Goal: Find specific page/section: Find specific page/section

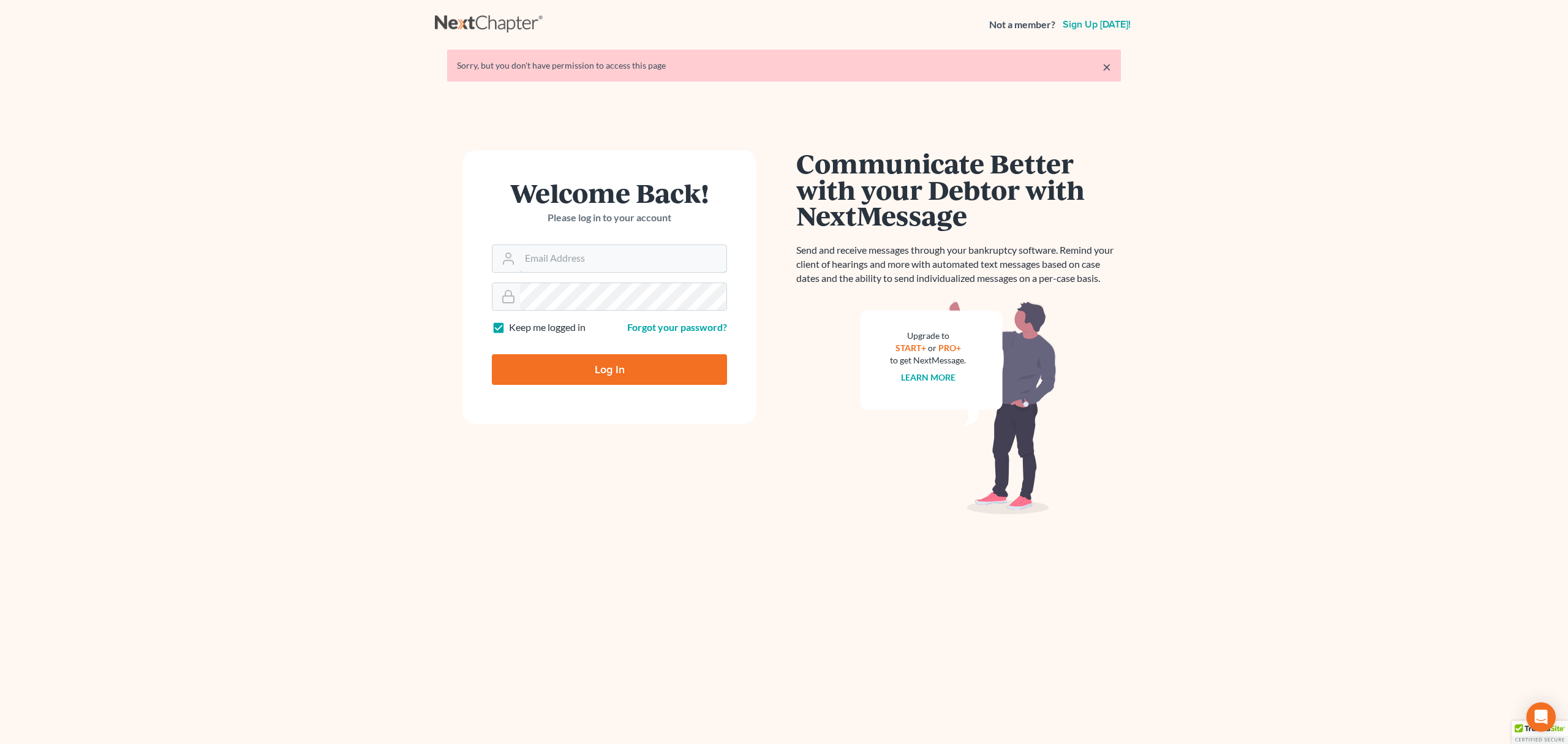
type input "marty@attorneyok.com"
click at [599, 380] on input "Log In" at bounding box center [610, 369] width 235 height 31
type input "Thinking..."
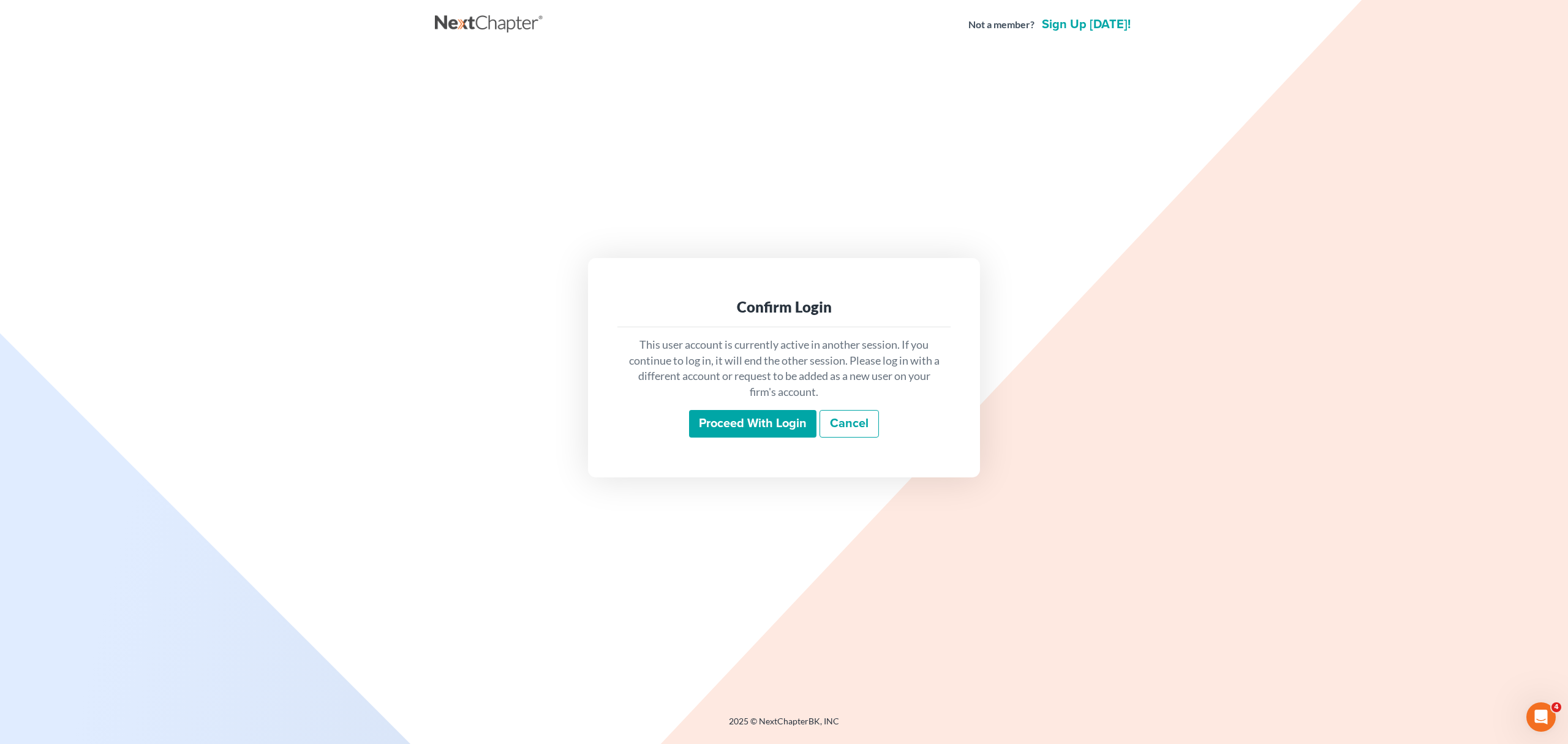
click at [728, 422] on input "Proceed with login" at bounding box center [752, 423] width 127 height 28
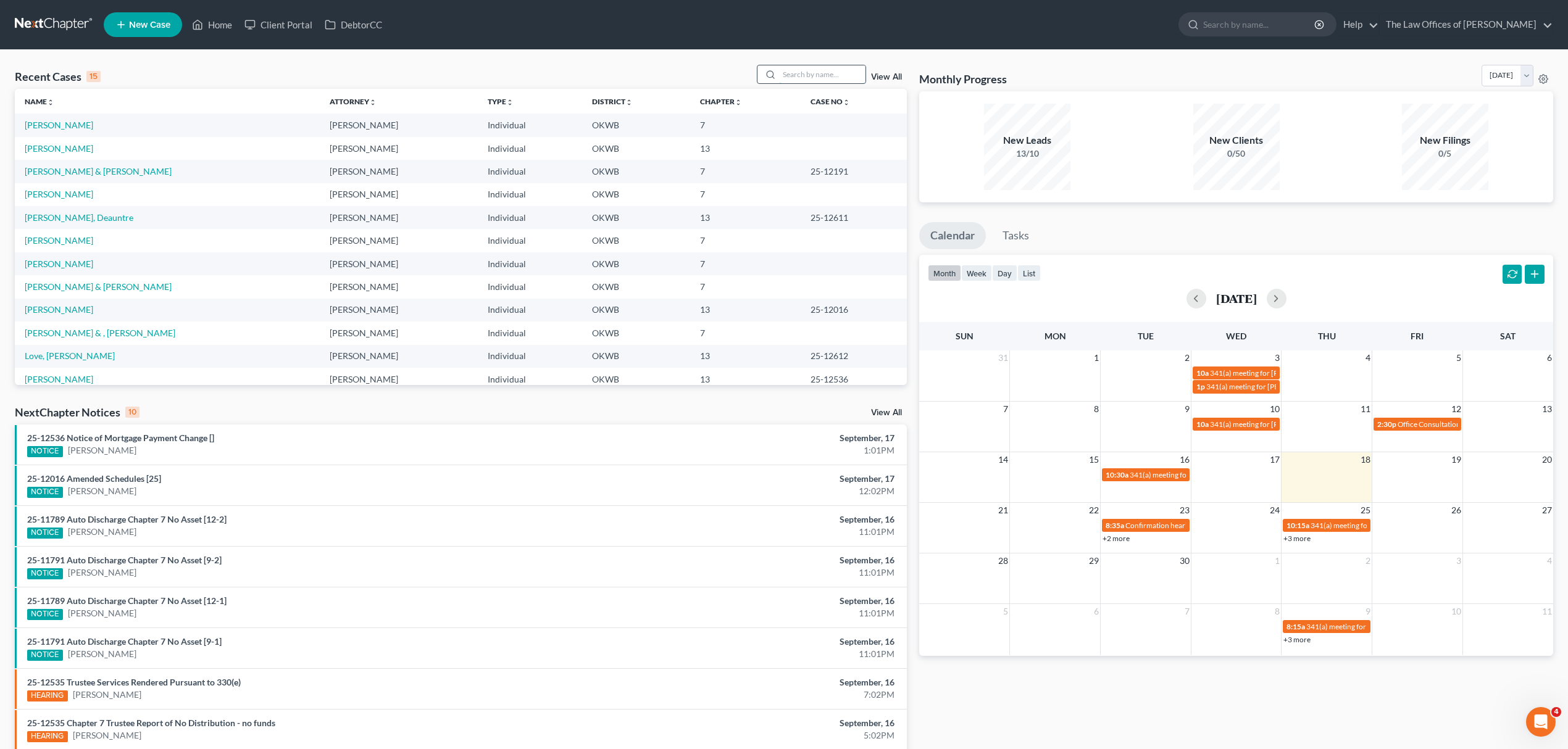
click at [791, 75] on input "search" at bounding box center [822, 74] width 86 height 18
type input "pursch"
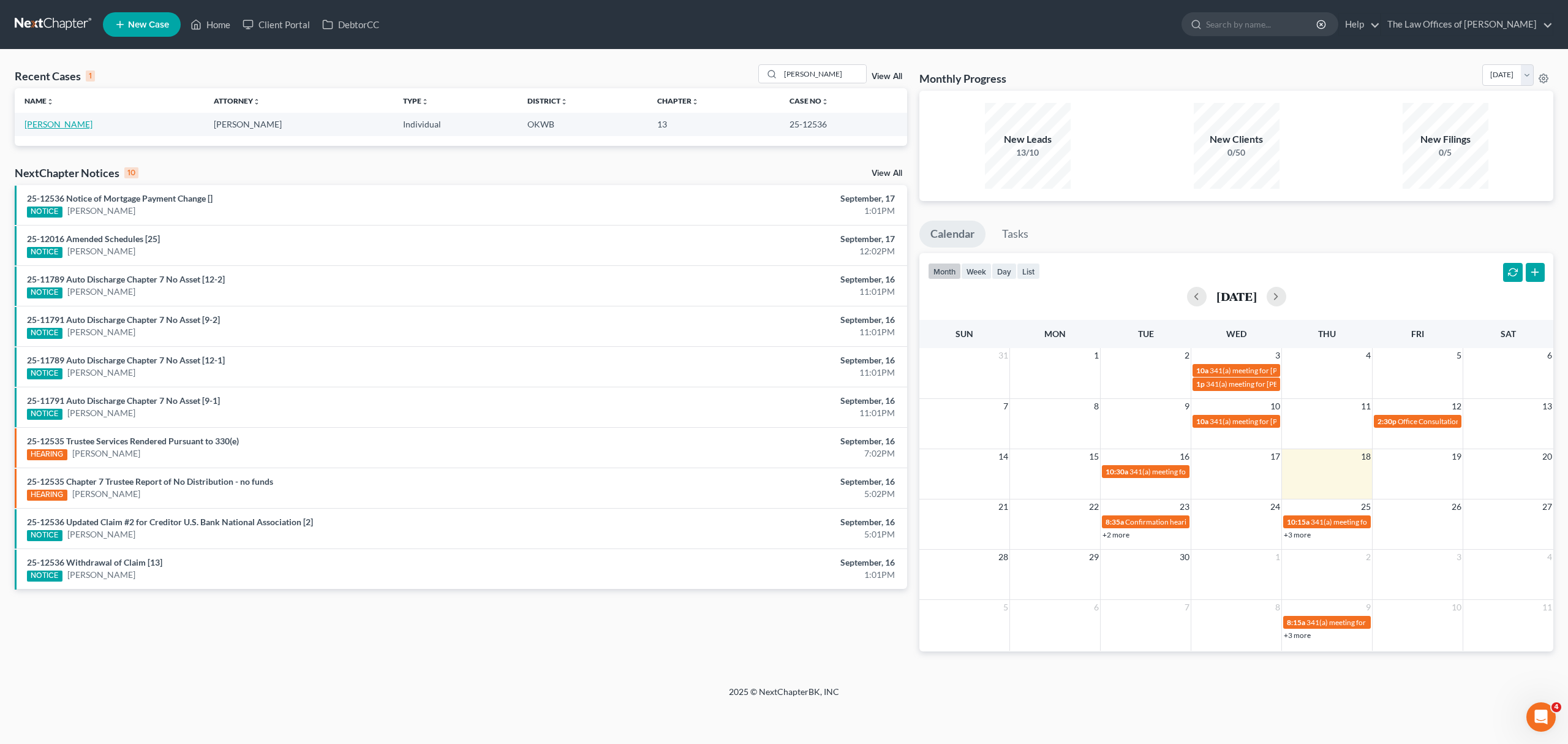
click at [58, 126] on link "Pursch, Adam" at bounding box center [59, 124] width 68 height 10
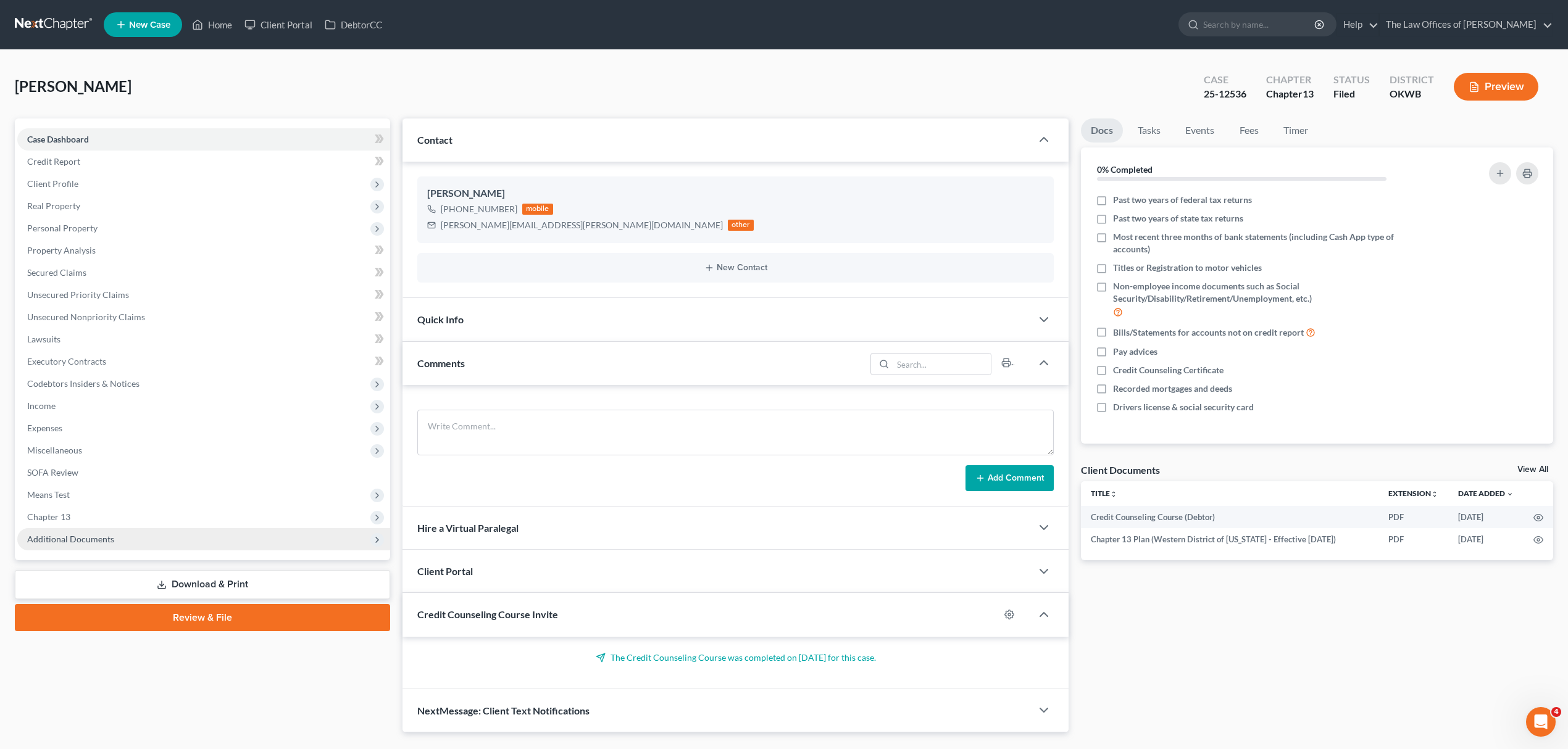
click at [114, 536] on span "Additional Documents" at bounding box center [204, 539] width 373 height 22
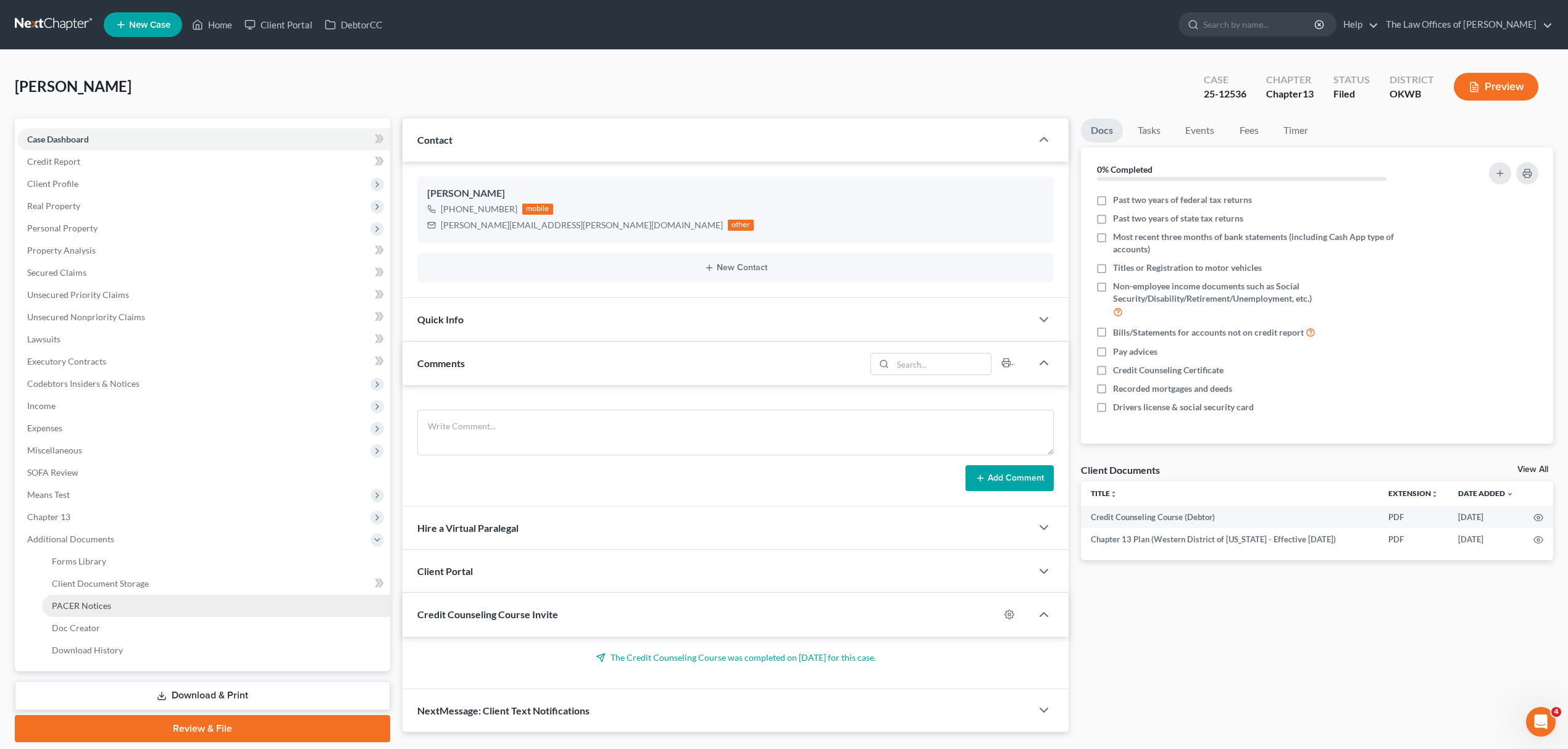
click at [126, 609] on link "PACER Notices" at bounding box center [216, 606] width 348 height 22
